Goal: Information Seeking & Learning: Learn about a topic

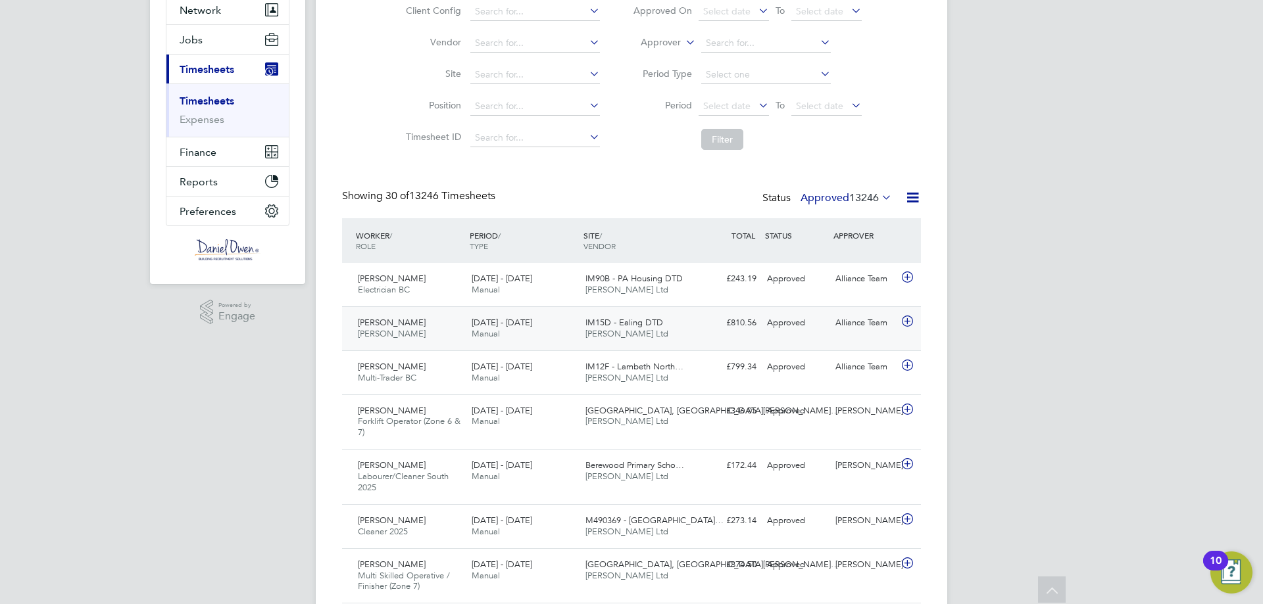
click at [537, 334] on div "16 - 22 Aug 2025 Manual" at bounding box center [523, 328] width 114 height 33
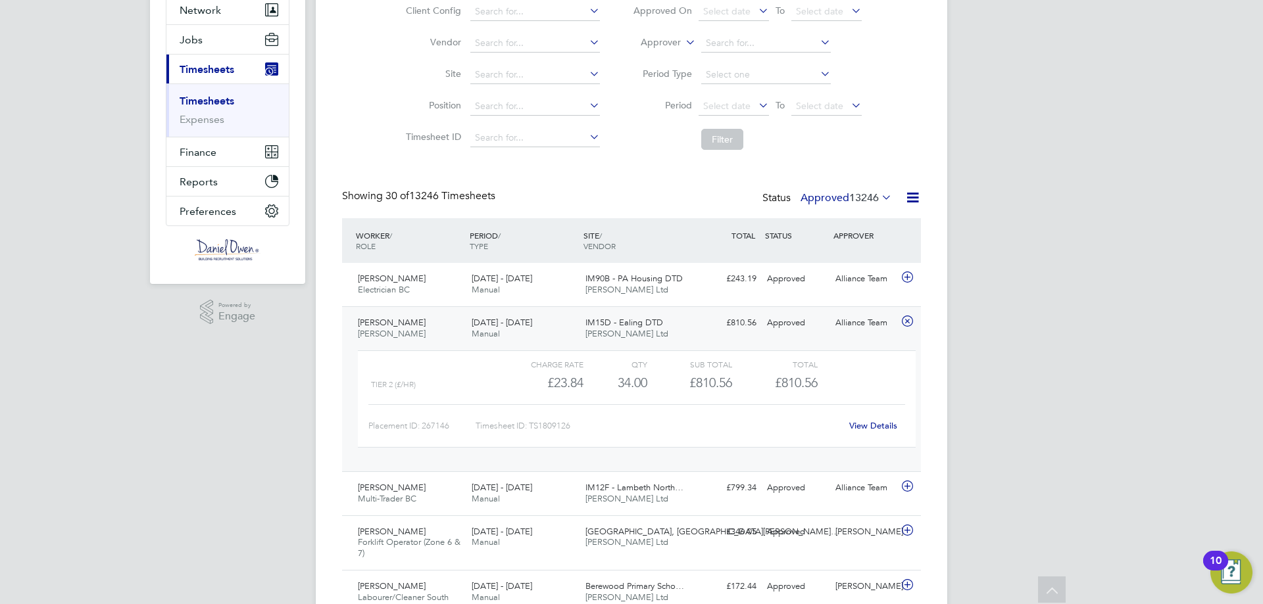
click at [592, 324] on span "IM15D - Ealing DTD" at bounding box center [624, 322] width 78 height 11
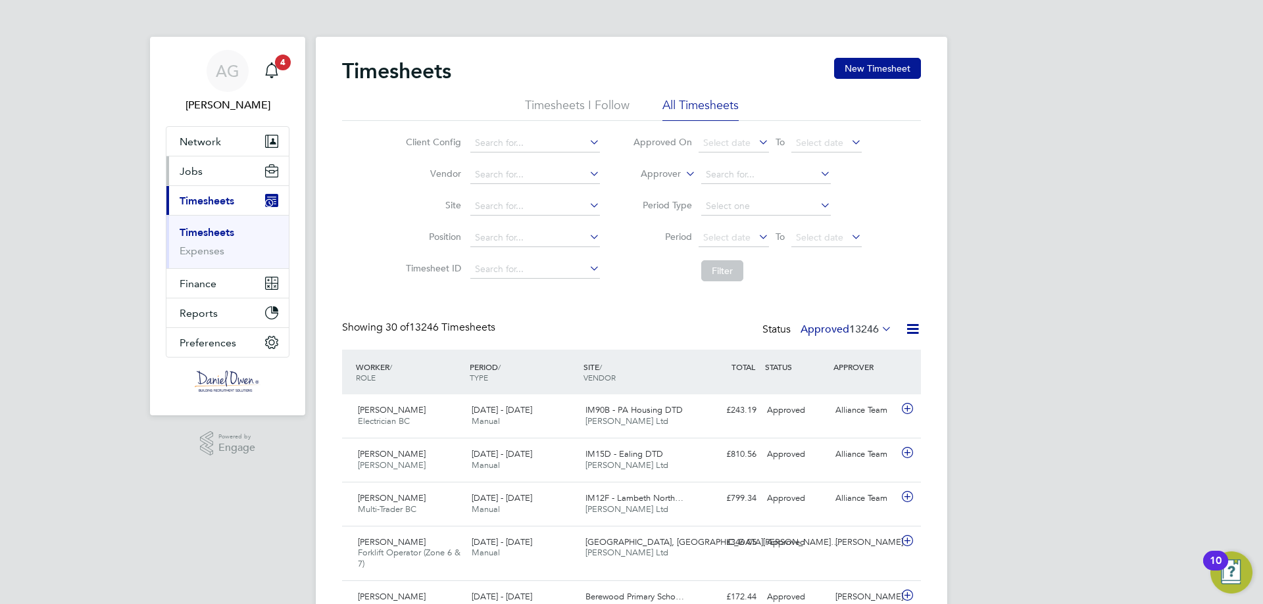
click at [183, 169] on span "Jobs" at bounding box center [191, 171] width 23 height 12
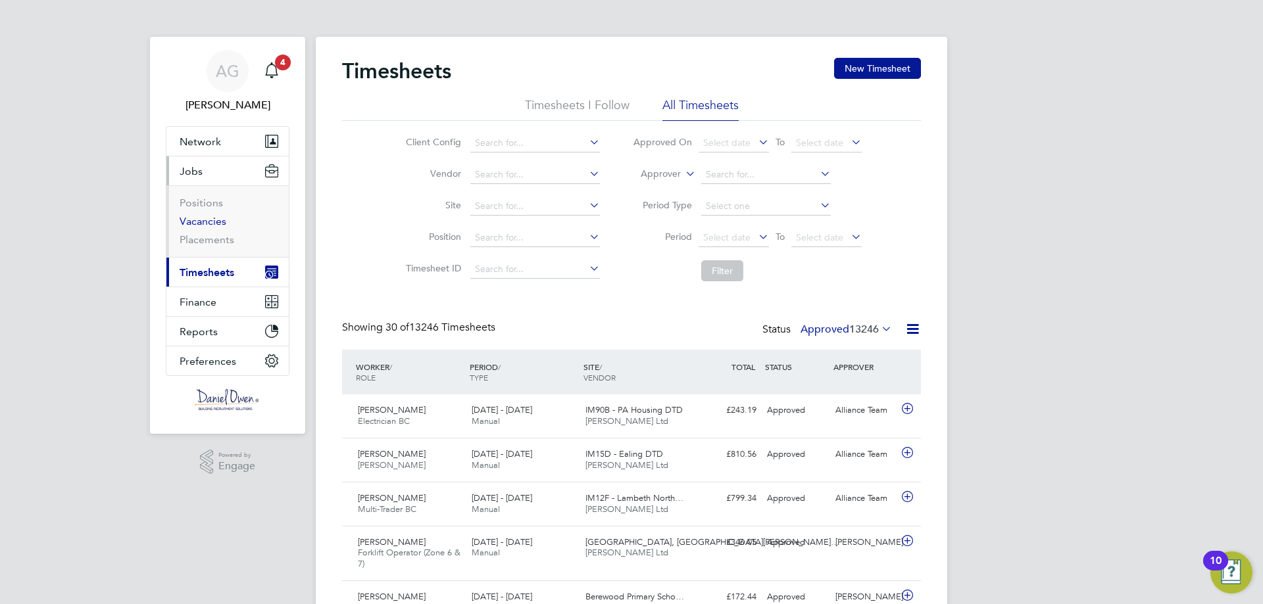
click at [217, 218] on link "Vacancies" at bounding box center [203, 221] width 47 height 12
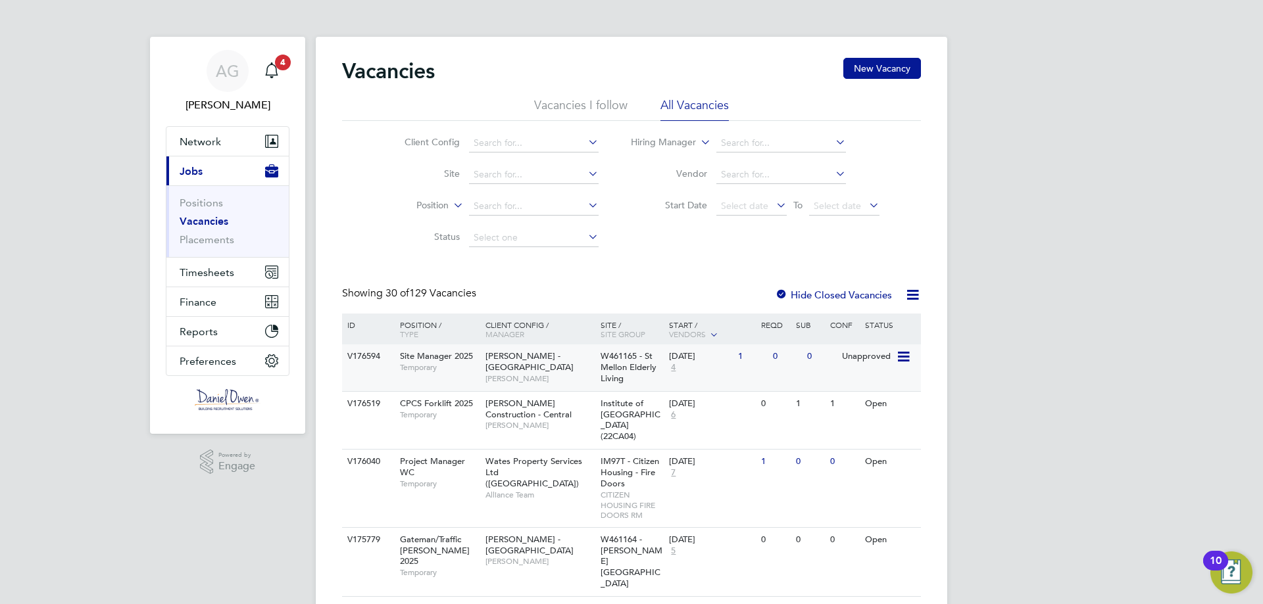
click at [574, 357] on span "[PERSON_NAME] - [GEOGRAPHIC_DATA]" at bounding box center [529, 362] width 88 height 22
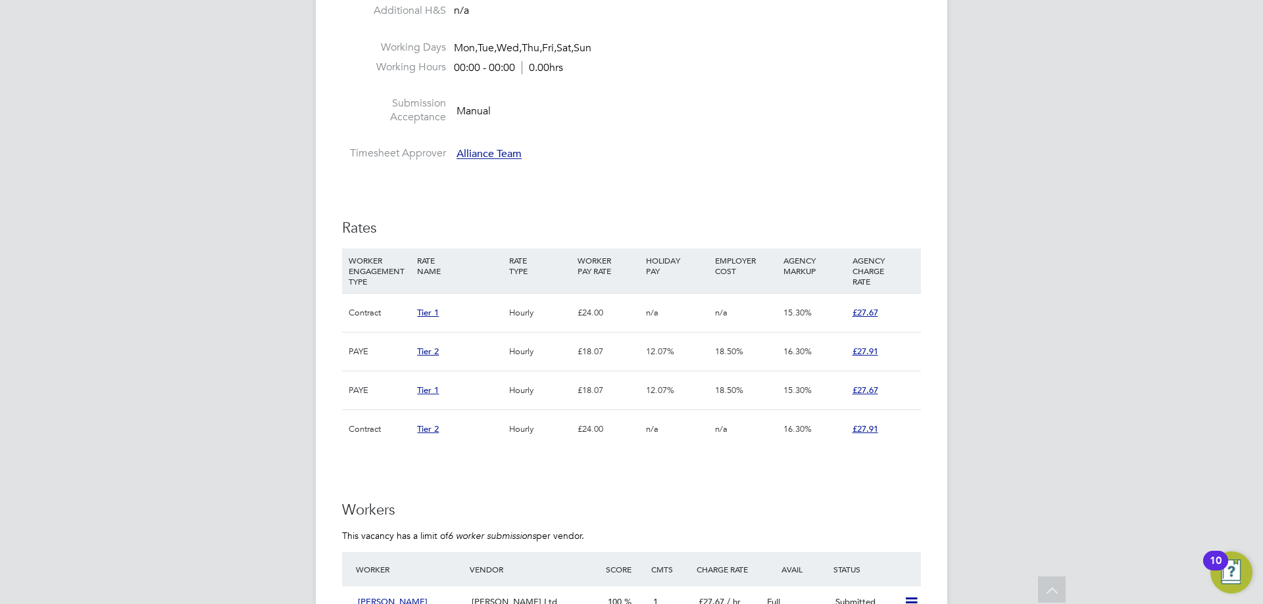
scroll to position [460, 0]
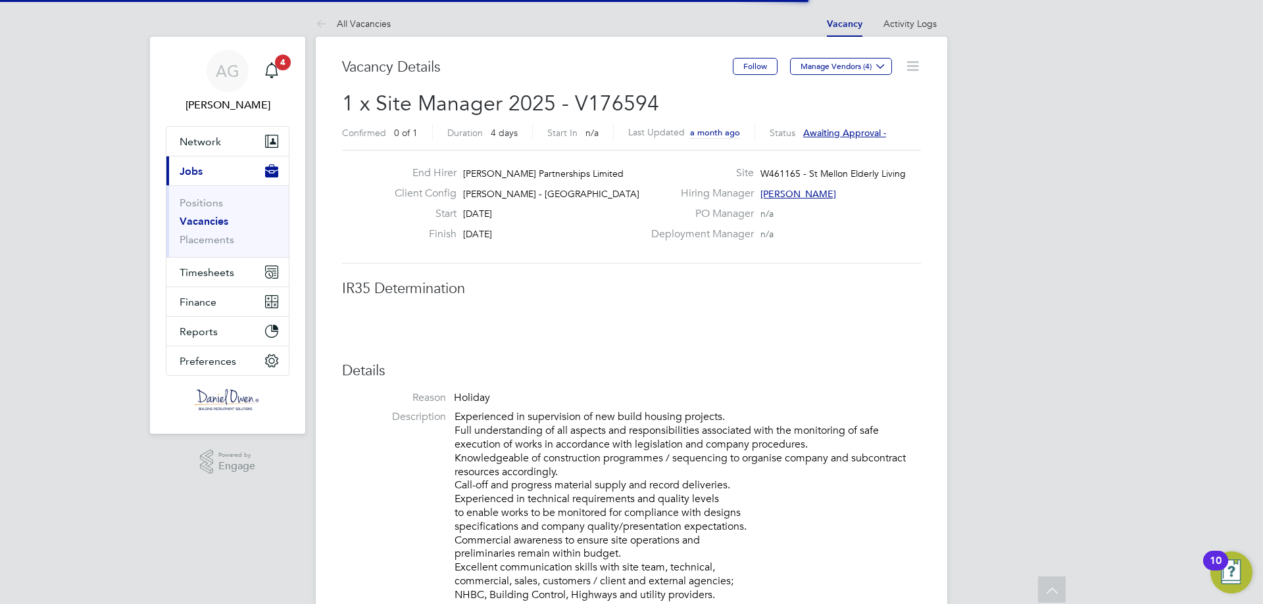
scroll to position [7, 7]
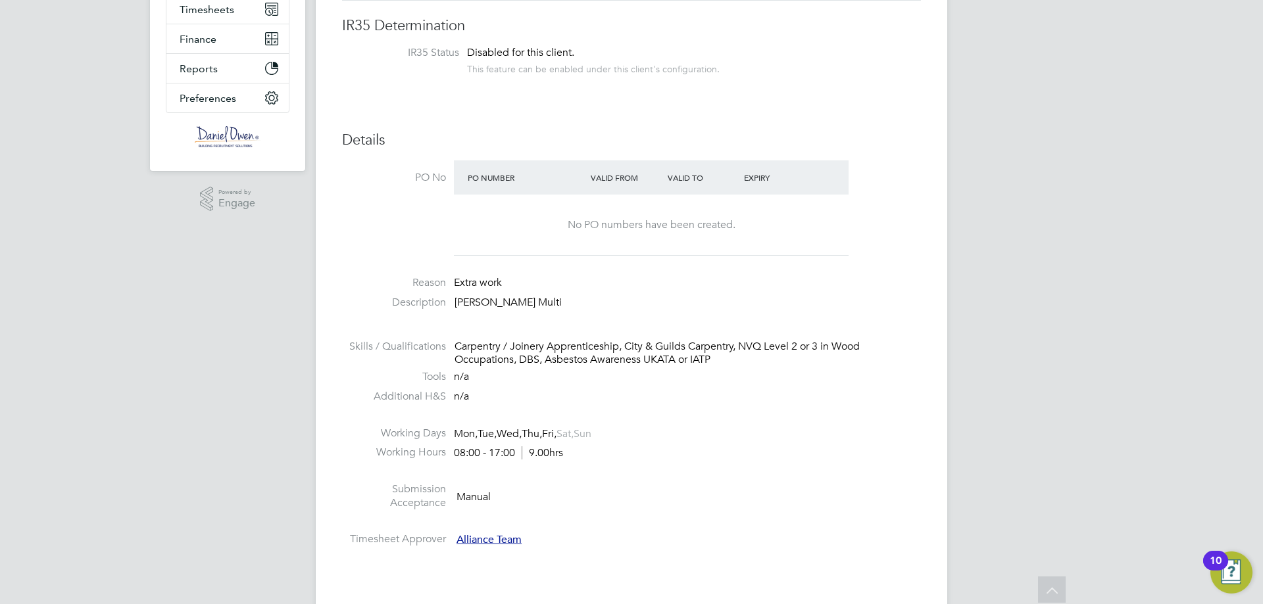
scroll to position [132, 0]
